Goal: Task Accomplishment & Management: Manage account settings

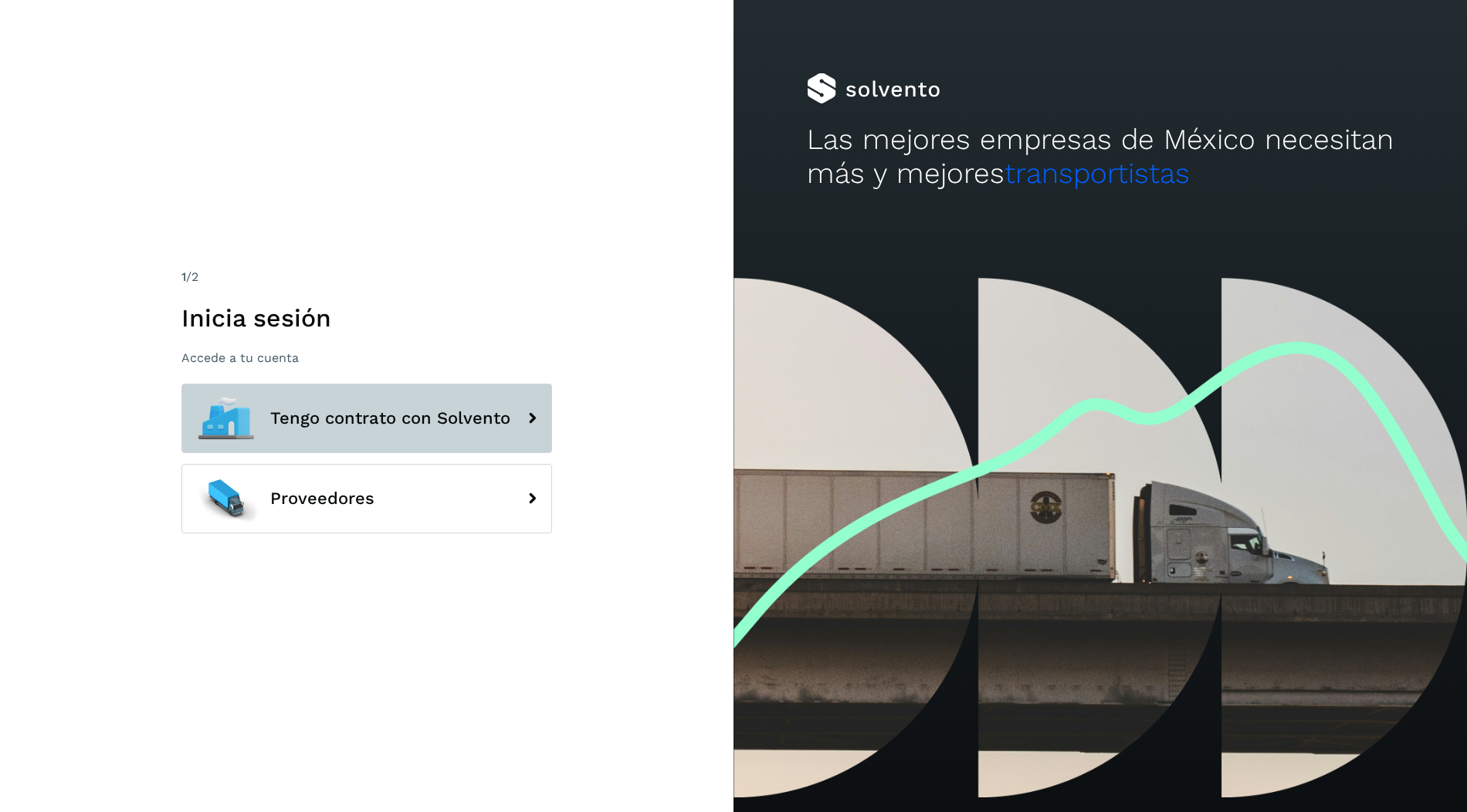
click at [425, 426] on span "Tengo contrato con Solvento" at bounding box center [390, 418] width 240 height 18
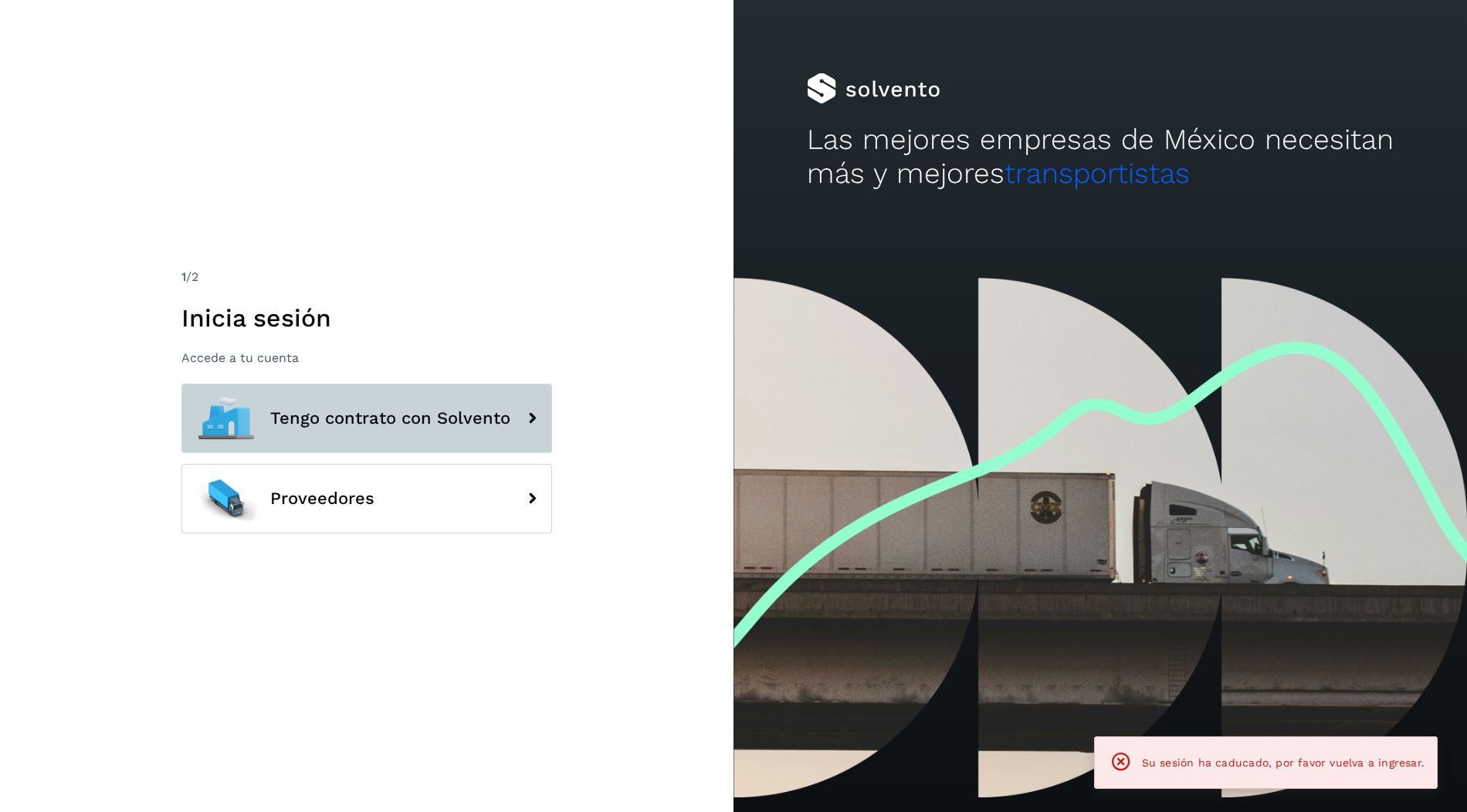
click at [412, 419] on span "Tengo contrato con Solvento" at bounding box center [390, 418] width 240 height 18
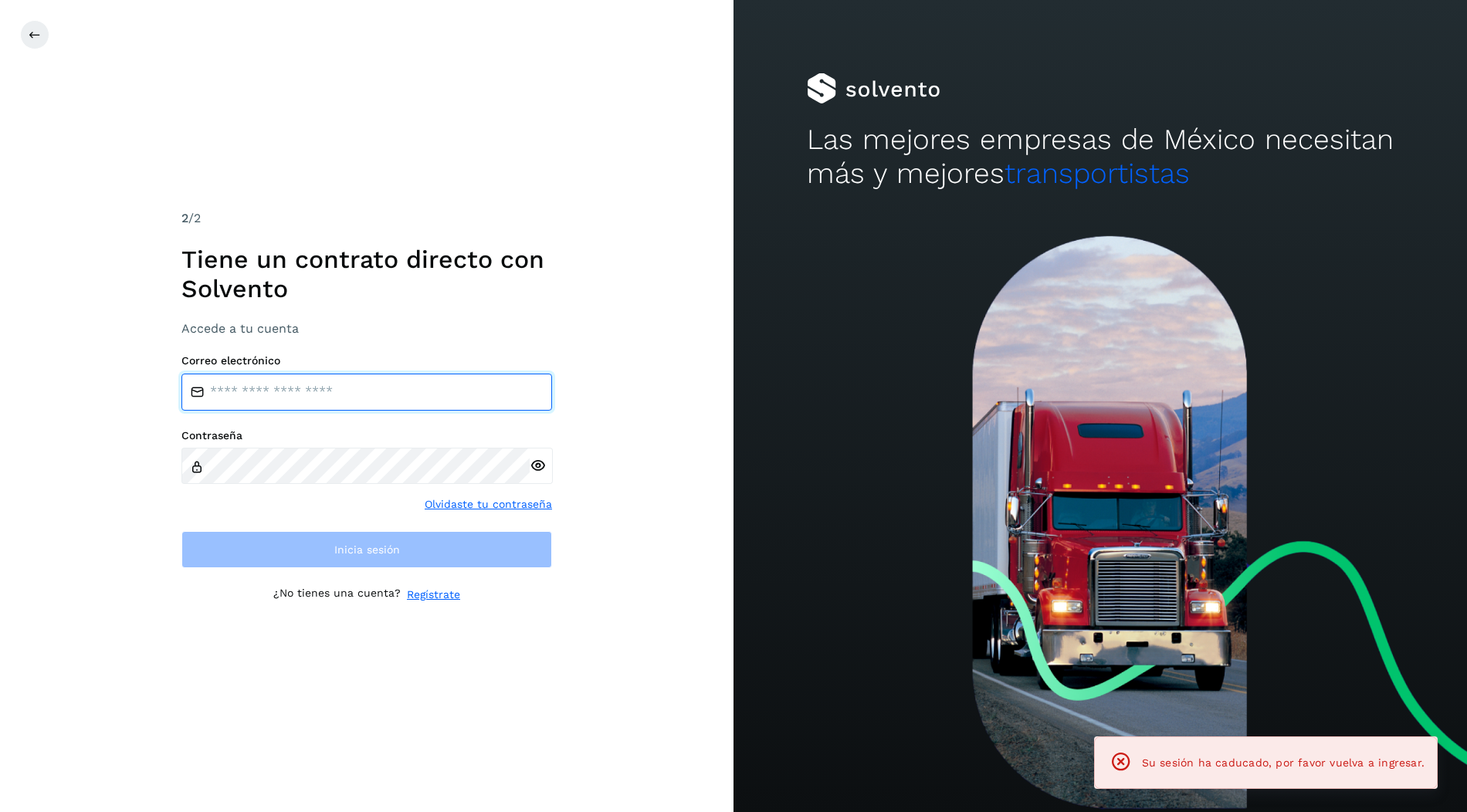
click at [399, 399] on input "email" at bounding box center [367, 391] width 371 height 37
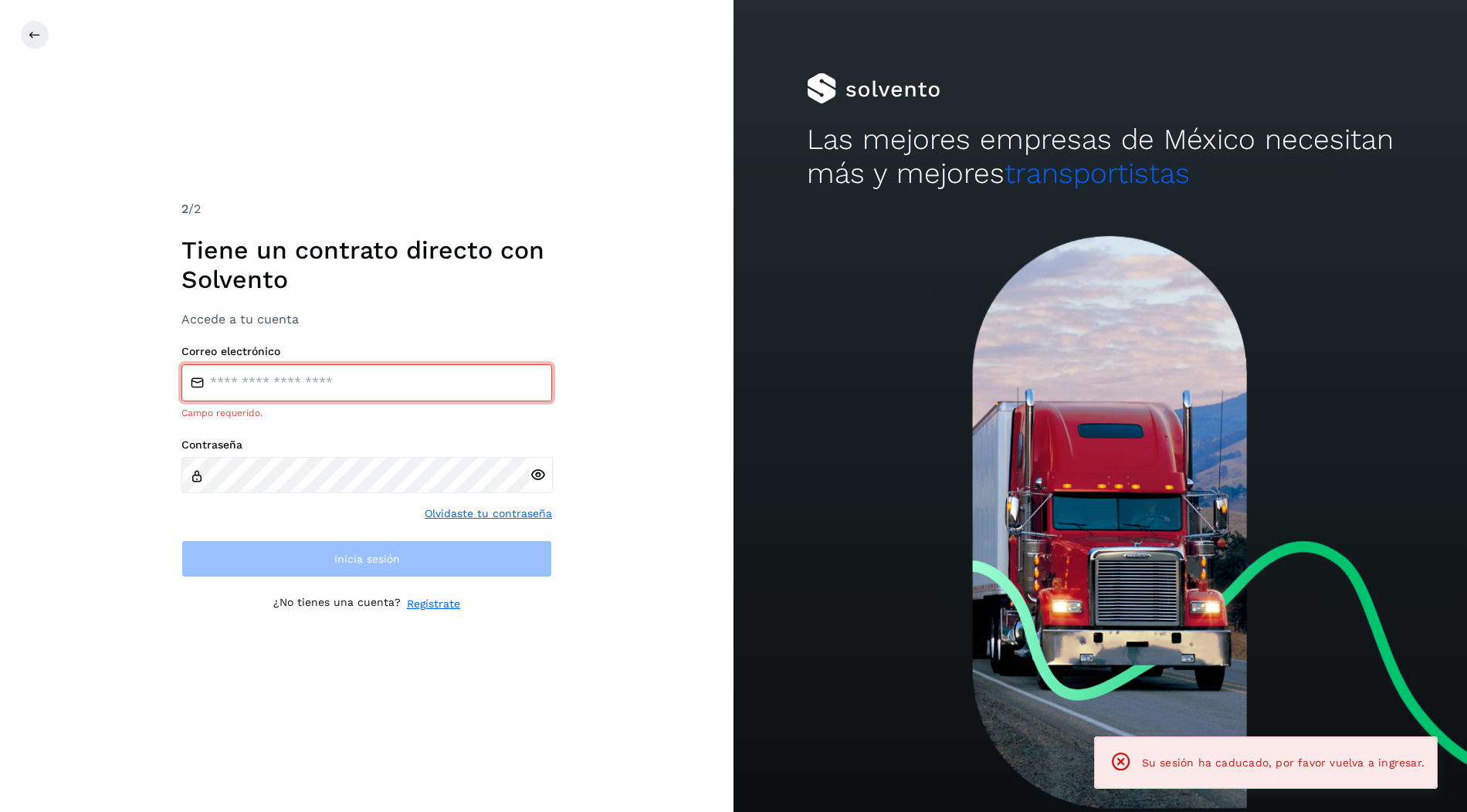
click at [402, 370] on div "Correo electrónico Campo requerido." at bounding box center [367, 382] width 371 height 75
click at [424, 378] on input "email" at bounding box center [367, 382] width 371 height 37
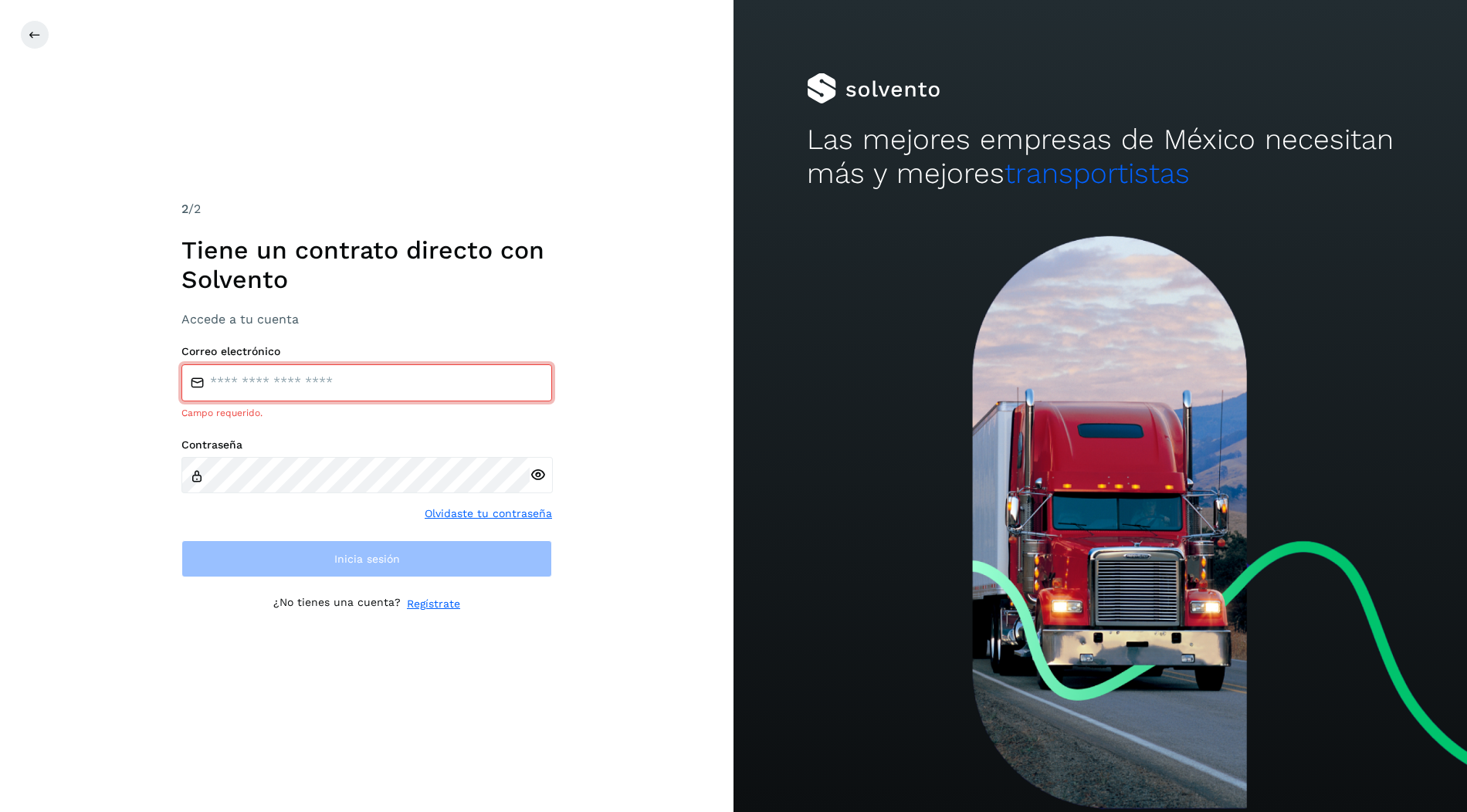
click at [413, 339] on div "2 /2 Tiene un contrato directo con Solvento Accede a tu cuenta Correo electróni…" at bounding box center [367, 406] width 371 height 413
click at [392, 366] on div "Correo electrónico Campo requerido." at bounding box center [367, 382] width 371 height 75
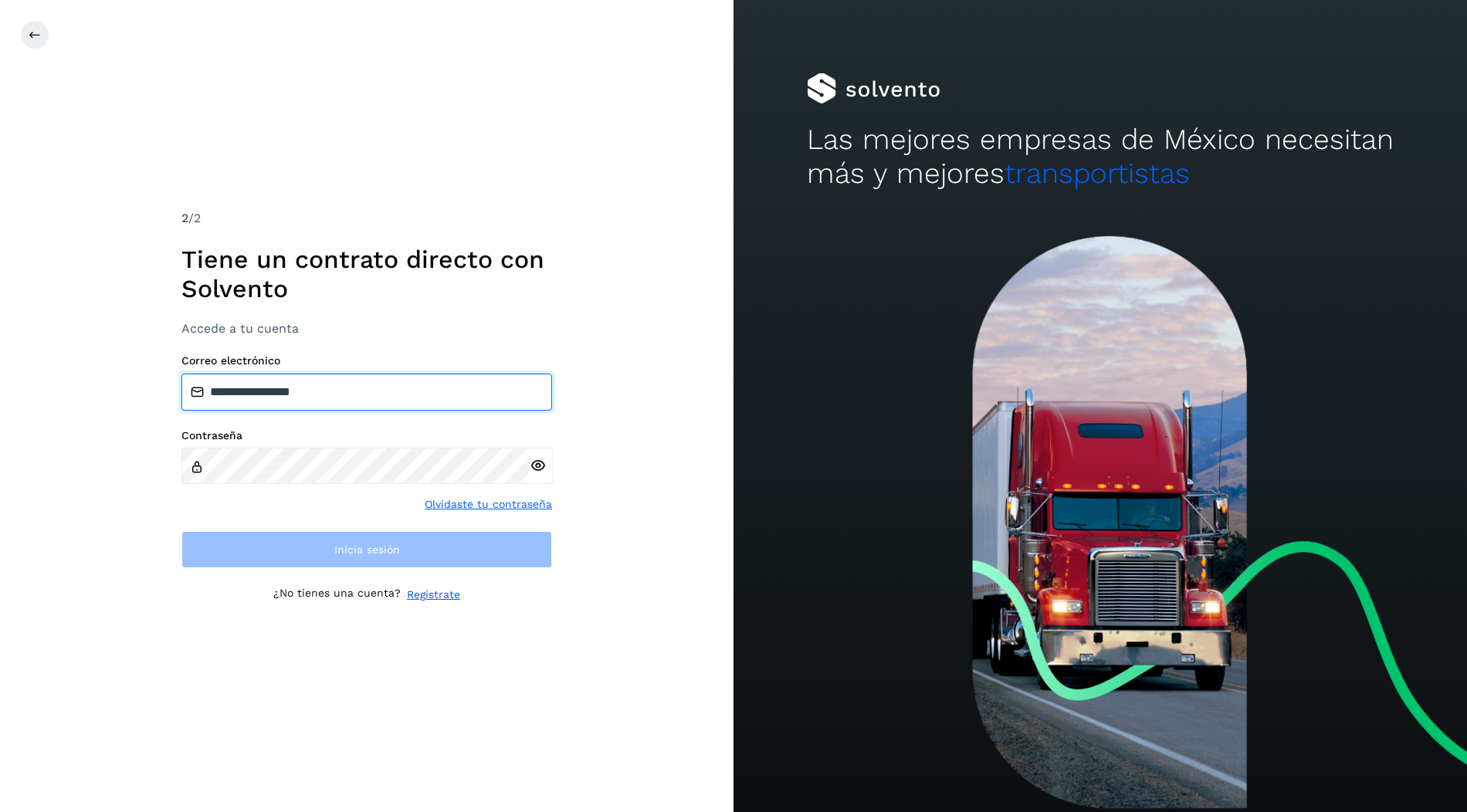
type input "**********"
